Goal: Find contact information: Find contact information

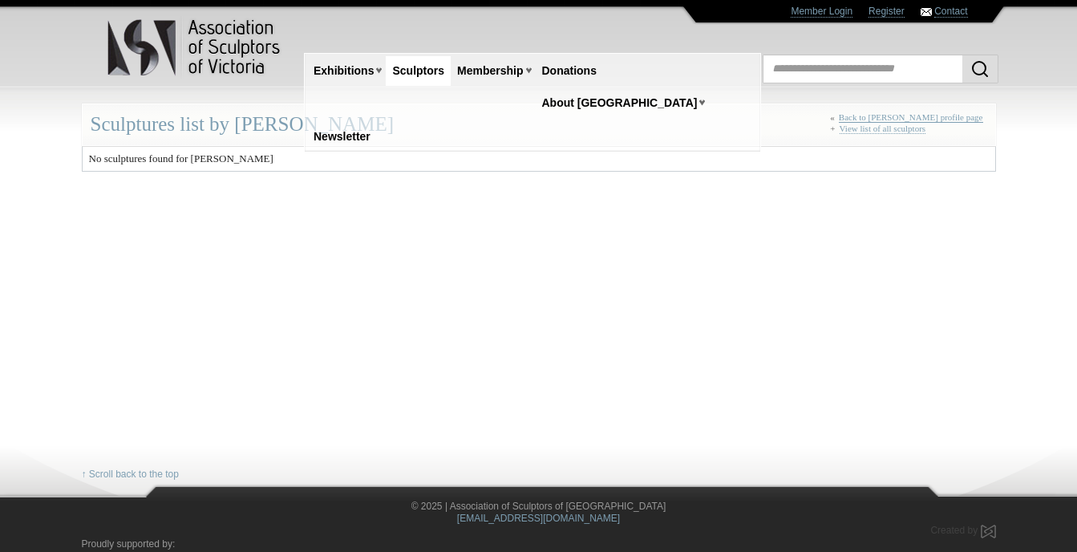
click at [886, 117] on link "Back to Lynette Cooney profile page" at bounding box center [911, 117] width 144 height 10
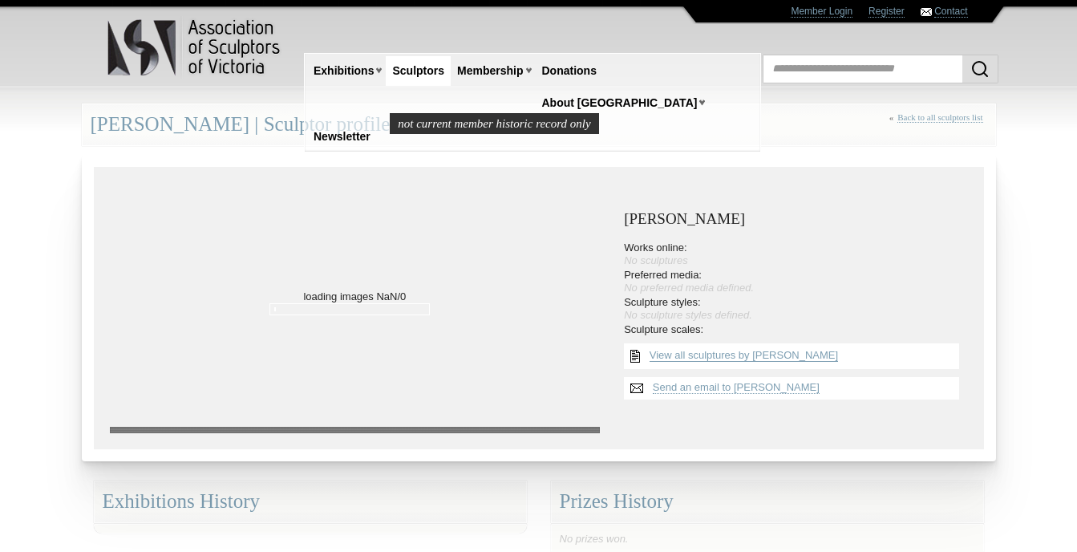
click at [772, 354] on link "View all sculptures by [PERSON_NAME]" at bounding box center [744, 355] width 189 height 13
click at [699, 390] on link "Send an email to [PERSON_NAME]" at bounding box center [736, 387] width 167 height 13
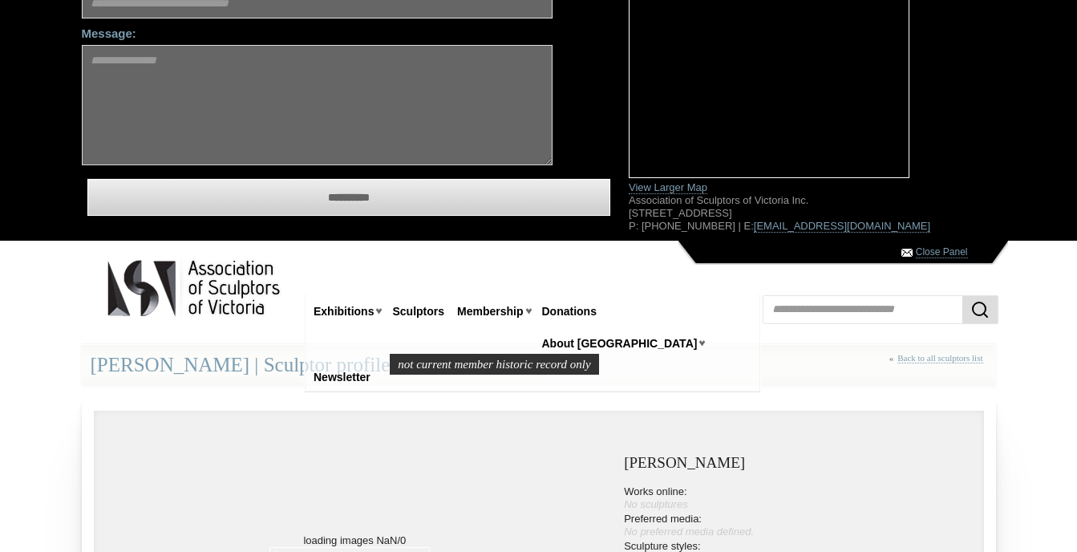
scroll to position [241, 0]
